Goal: Task Accomplishment & Management: Manage account settings

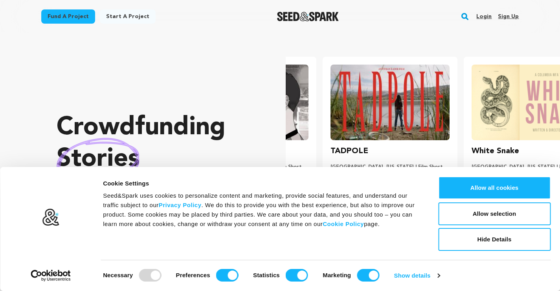
scroll to position [0, 147]
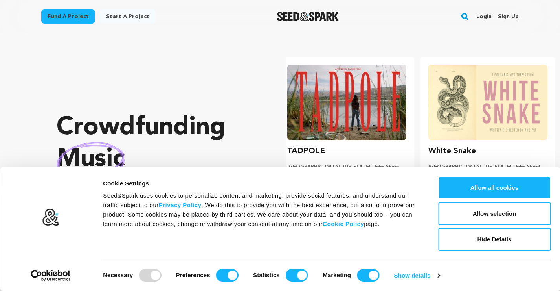
click at [517, 17] on link "Sign up" at bounding box center [508, 16] width 21 height 13
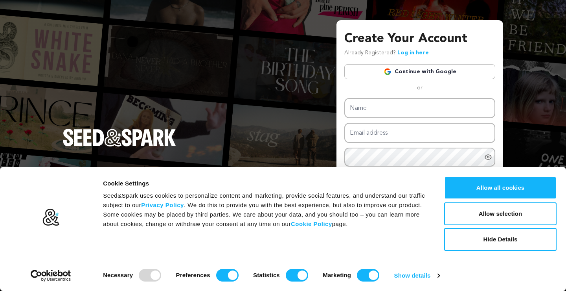
click at [438, 78] on link "Continue with Google" at bounding box center [419, 71] width 151 height 15
click at [438, 74] on link "Continue with Google" at bounding box center [419, 71] width 151 height 15
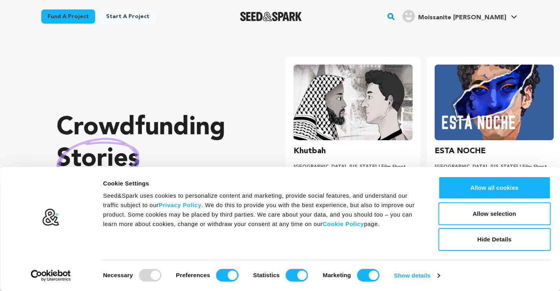
click at [469, 15] on span "Moissanite [PERSON_NAME]" at bounding box center [462, 18] width 88 height 6
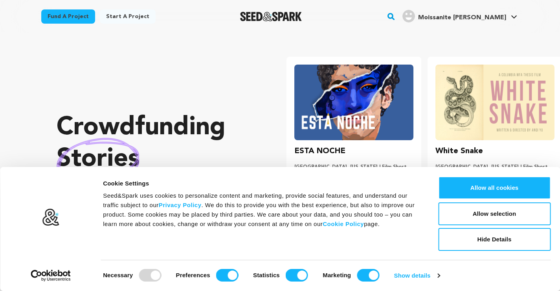
scroll to position [0, 147]
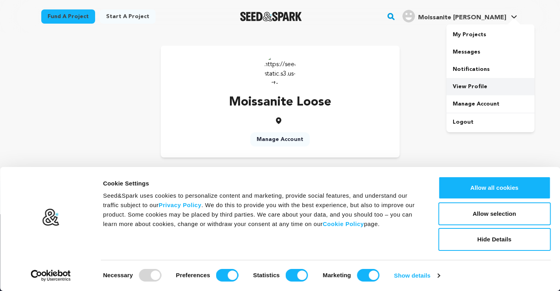
click at [475, 84] on link "View Profile" at bounding box center [491, 86] width 88 height 17
click at [484, 100] on link "Manage Account" at bounding box center [491, 103] width 88 height 17
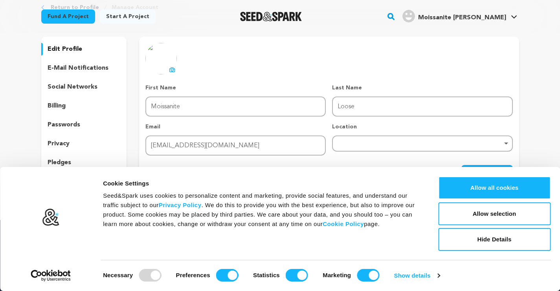
scroll to position [64, 0]
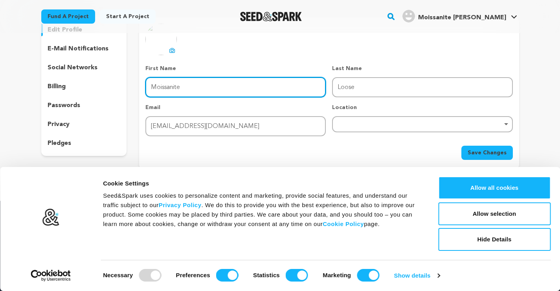
click at [157, 87] on input "Moissanite" at bounding box center [235, 87] width 180 height 20
click at [341, 126] on div "Remove item" at bounding box center [422, 124] width 180 height 16
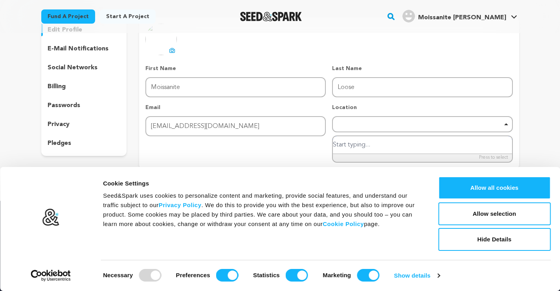
drag, startPoint x: 350, startPoint y: 127, endPoint x: 344, endPoint y: 114, distance: 14.1
click at [350, 125] on div "Remove item" at bounding box center [422, 124] width 180 height 16
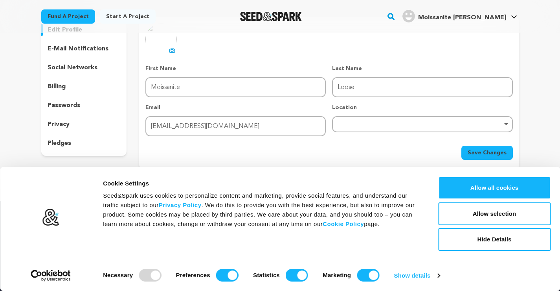
click at [344, 121] on div "Remove item" at bounding box center [422, 124] width 180 height 16
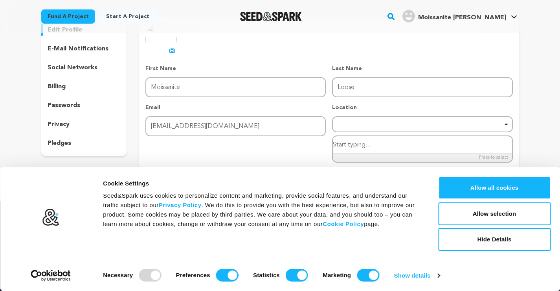
click at [506, 124] on div "Remove item" at bounding box center [422, 123] width 173 height 3
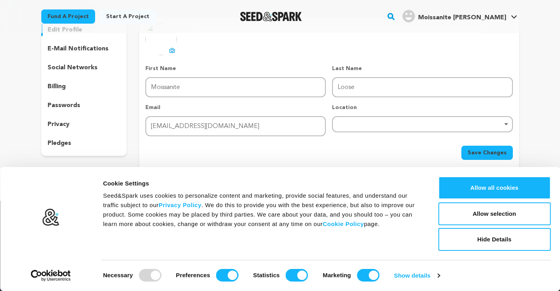
click at [397, 127] on div "Remove item" at bounding box center [422, 124] width 180 height 16
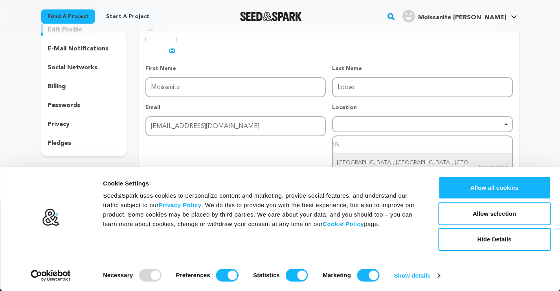
type input "I"
type input "india"
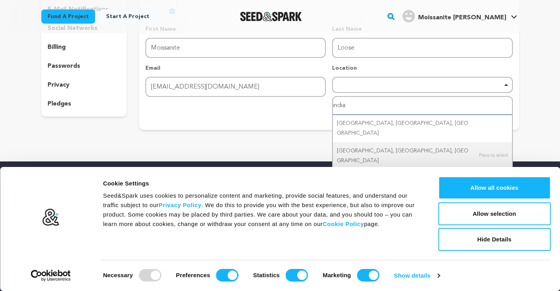
scroll to position [143, 0]
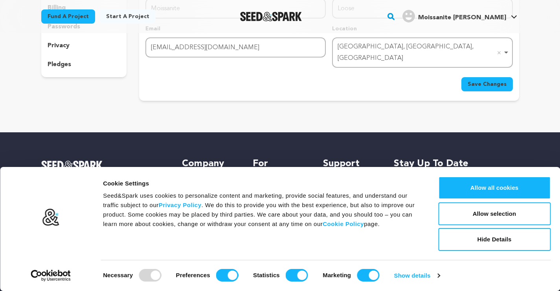
click at [381, 40] on div "Indianapolis, IN, USA Remove item" at bounding box center [422, 53] width 173 height 26
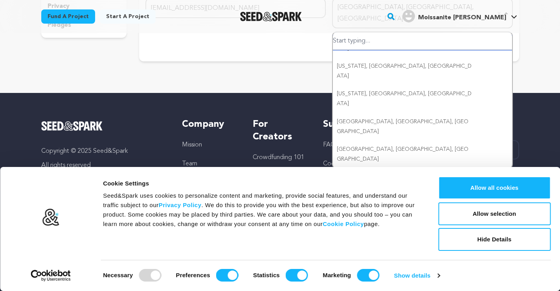
scroll to position [236, 0]
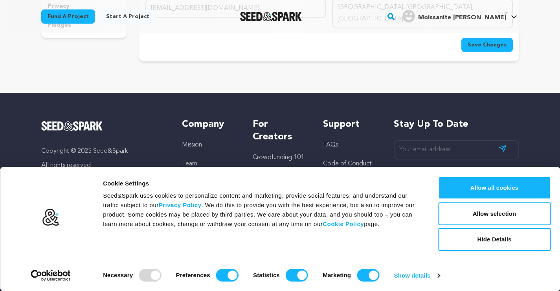
click at [256, 78] on main "Fund a project Start a project Search" at bounding box center [280, 59] width 560 height 483
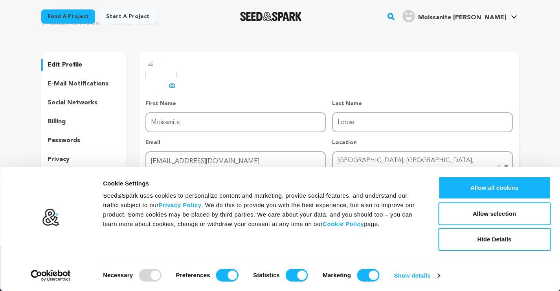
scroll to position [79, 0]
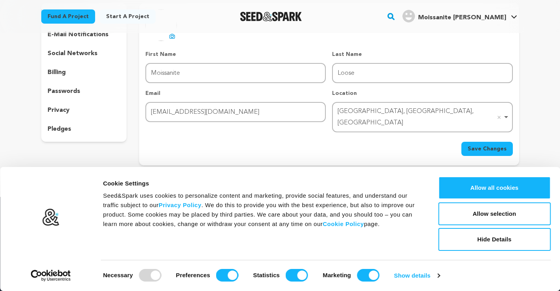
drag, startPoint x: 420, startPoint y: 112, endPoint x: 341, endPoint y: 108, distance: 78.3
click at [341, 108] on div "Indianapolis, IN, USA Remove item" at bounding box center [420, 117] width 165 height 23
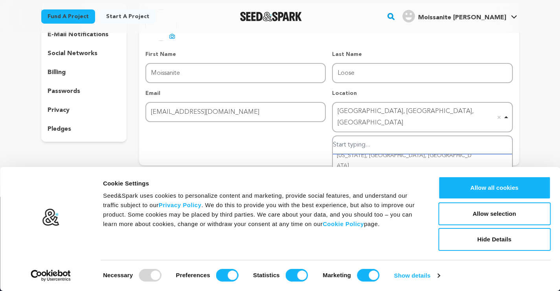
click at [339, 109] on div "Indianapolis, IN, USA Remove item" at bounding box center [420, 117] width 165 height 23
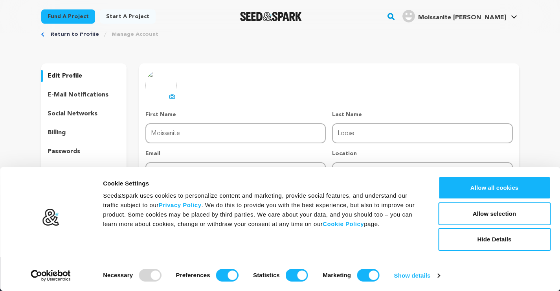
scroll to position [0, 0]
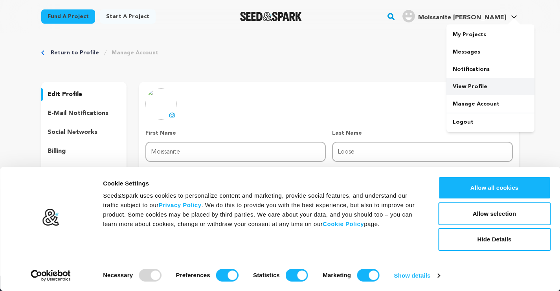
click at [476, 86] on link "View Profile" at bounding box center [491, 86] width 88 height 17
